Goal: Information Seeking & Learning: Learn about a topic

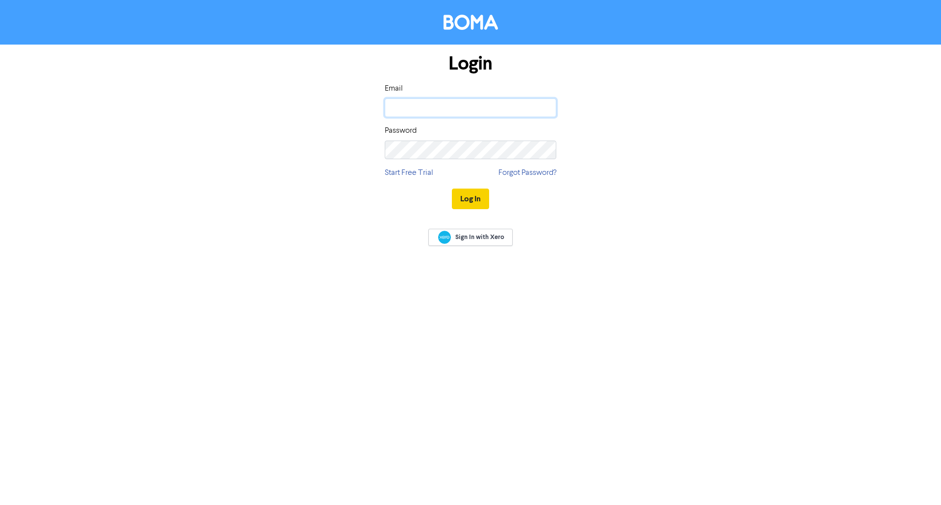
type input "[EMAIL_ADDRESS][DOMAIN_NAME]"
click at [475, 199] on button "Log In" at bounding box center [470, 199] width 37 height 21
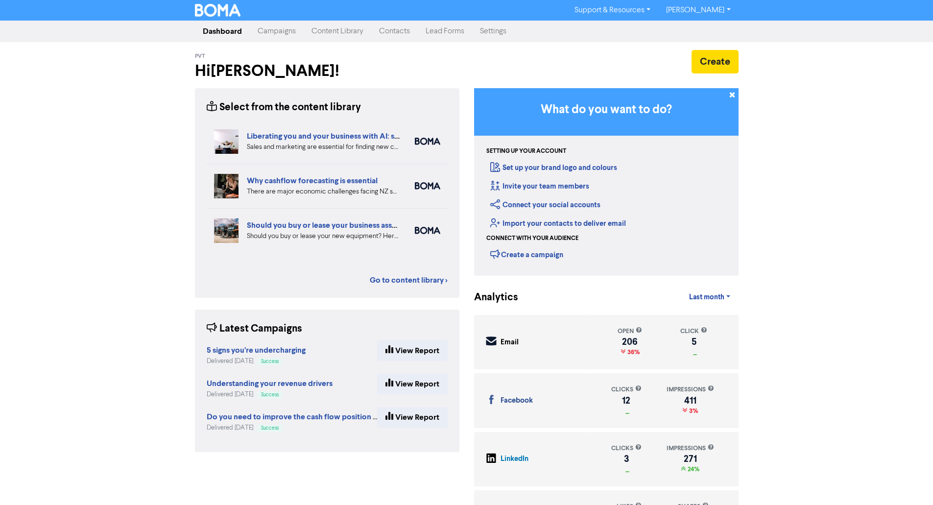
click at [320, 33] on link "Content Library" at bounding box center [338, 32] width 68 height 20
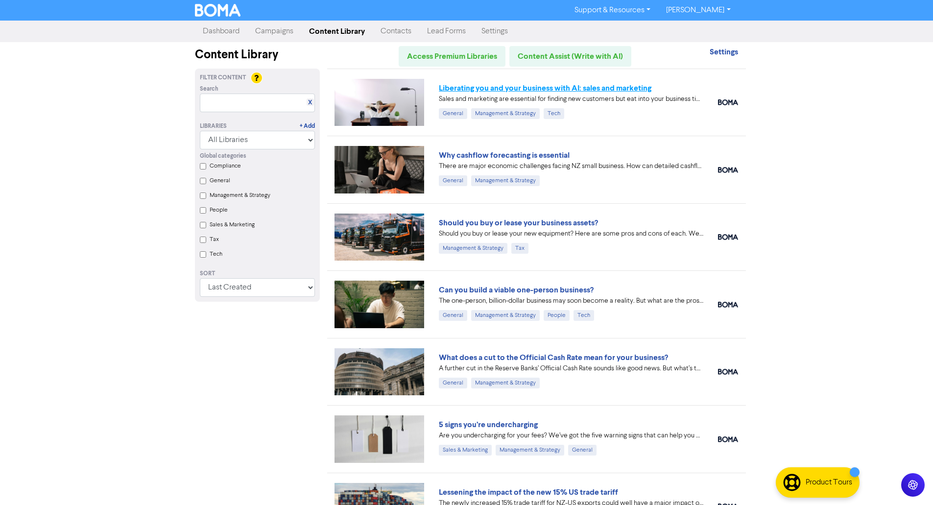
click at [497, 89] on link "Liberating you and your business with AI: sales and marketing" at bounding box center [545, 88] width 213 height 10
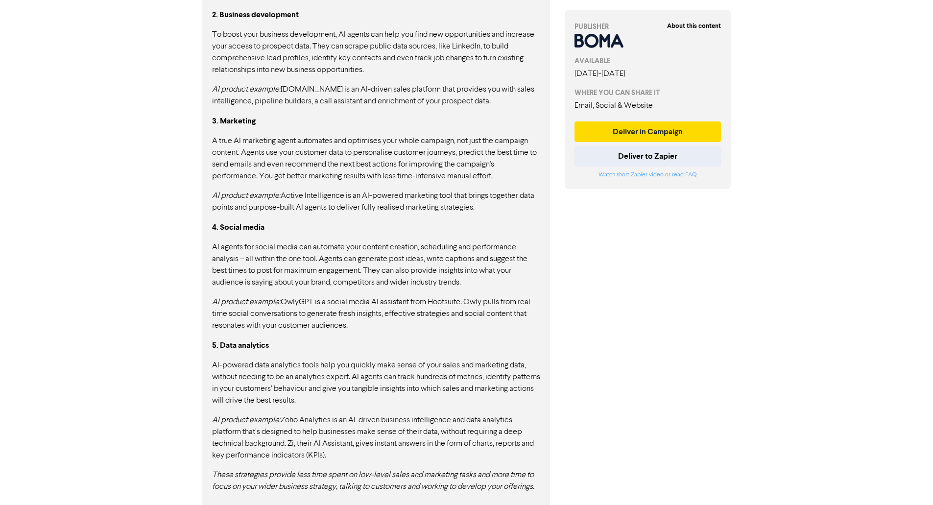
scroll to position [776, 0]
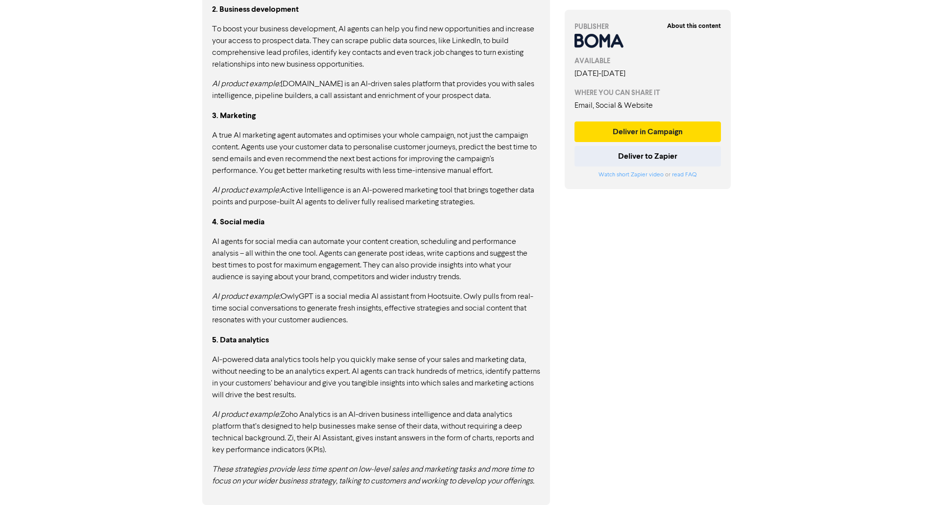
click at [497, 89] on p "AI product example: [DOMAIN_NAME] is an AI-driven sales platform that provides …" at bounding box center [376, 90] width 328 height 24
click at [545, 319] on div "CONTENT Copy Full Content Text Copy Full Content Code Sales and marketing are f…" at bounding box center [376, 132] width 348 height 745
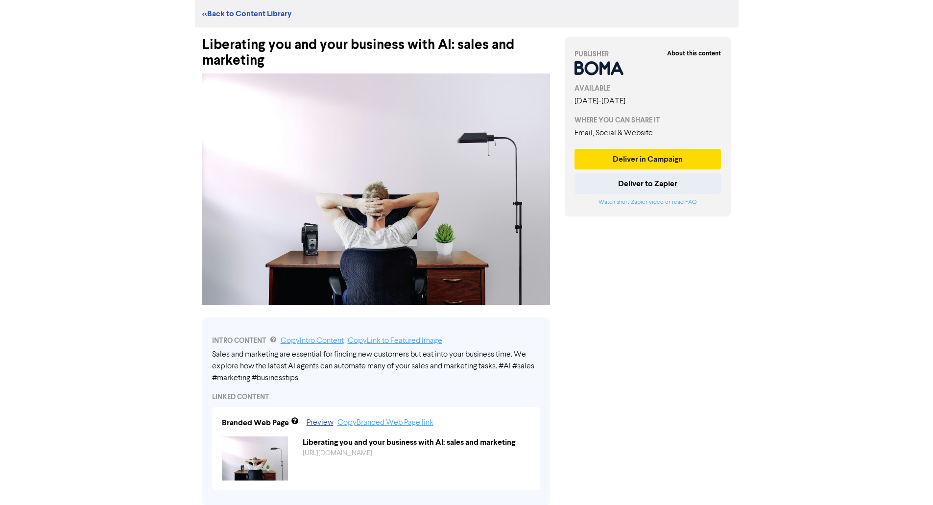
scroll to position [5, 0]
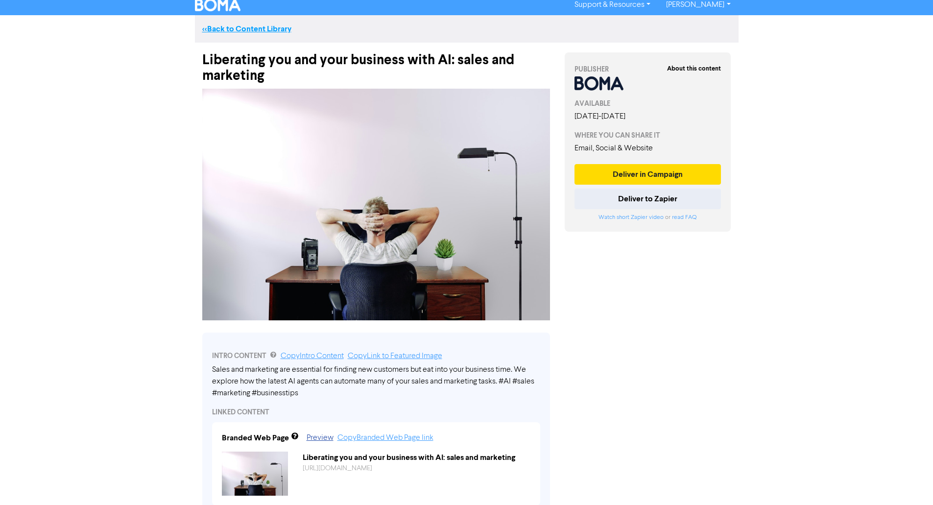
click at [216, 28] on link "<< Back to Content Library" at bounding box center [246, 29] width 89 height 10
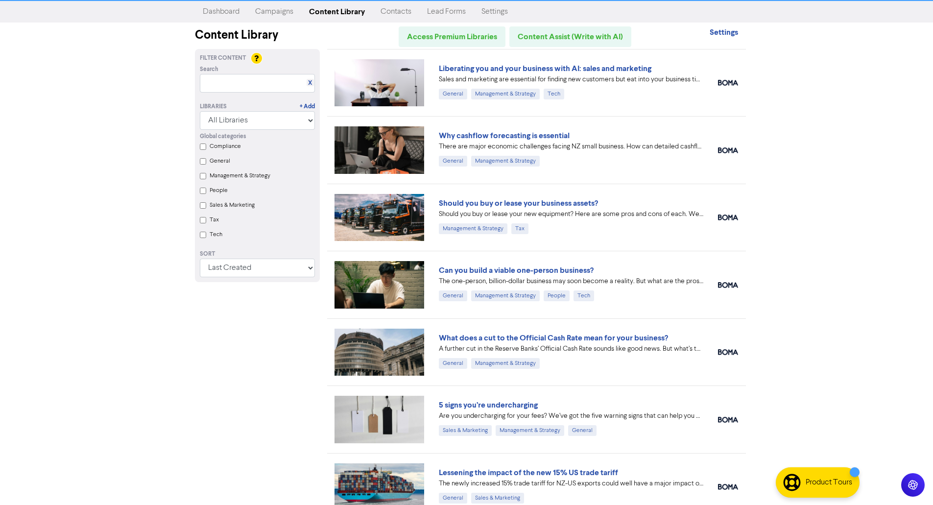
scroll to position [39, 0]
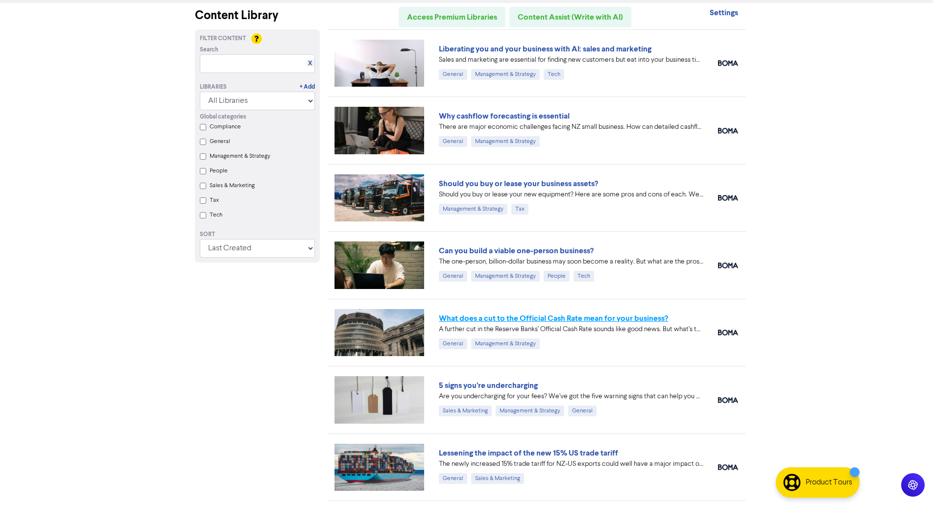
click at [522, 319] on link "What does a cut to the Official Cash Rate mean for your business?" at bounding box center [553, 319] width 229 height 10
click at [509, 115] on link "Why cashflow forecasting is essential" at bounding box center [504, 116] width 131 height 10
click at [503, 183] on link "Should you buy or lease your business assets?" at bounding box center [518, 184] width 159 height 10
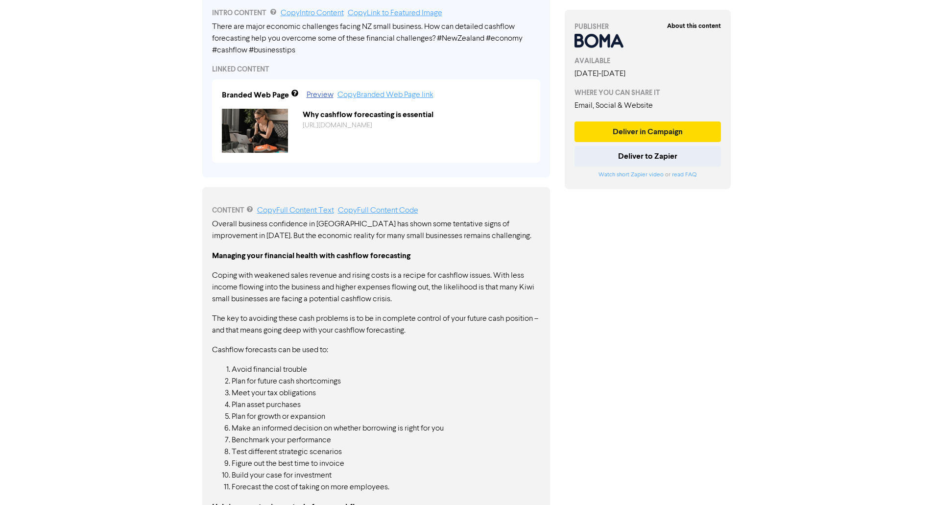
scroll to position [390, 0]
